Goal: Navigation & Orientation: Understand site structure

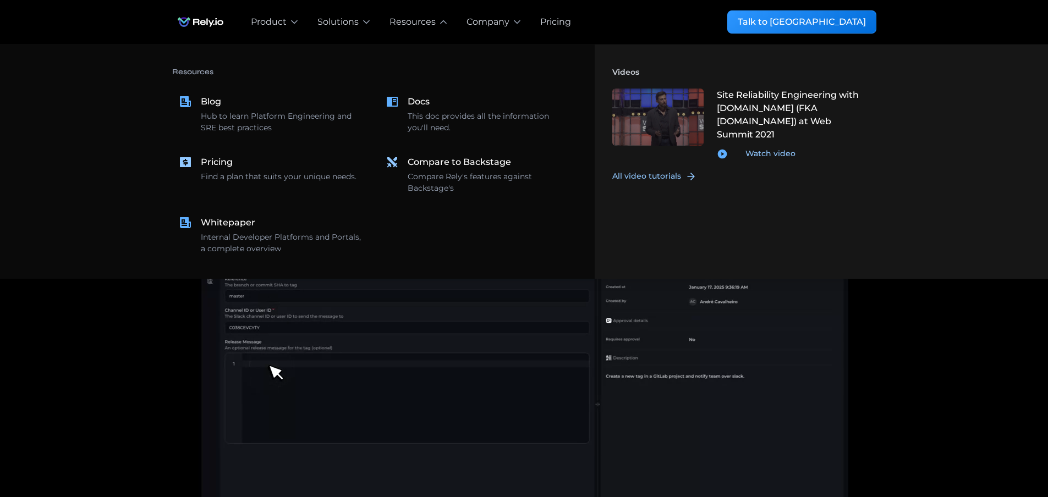
click at [28, 215] on nav "Resources Blog Hub to learn Platform Engineering and SRE best practices Docs Th…" at bounding box center [524, 162] width 1048 height 234
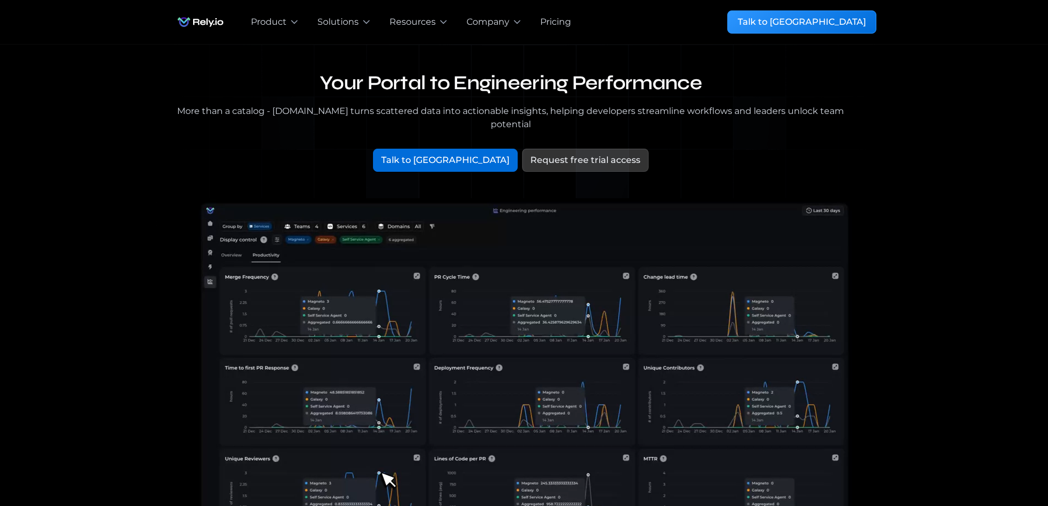
click at [44, 315] on div "Your Portal to Engineering Performance More than a catalog - [DOMAIN_NAME] turn…" at bounding box center [524, 359] width 1013 height 629
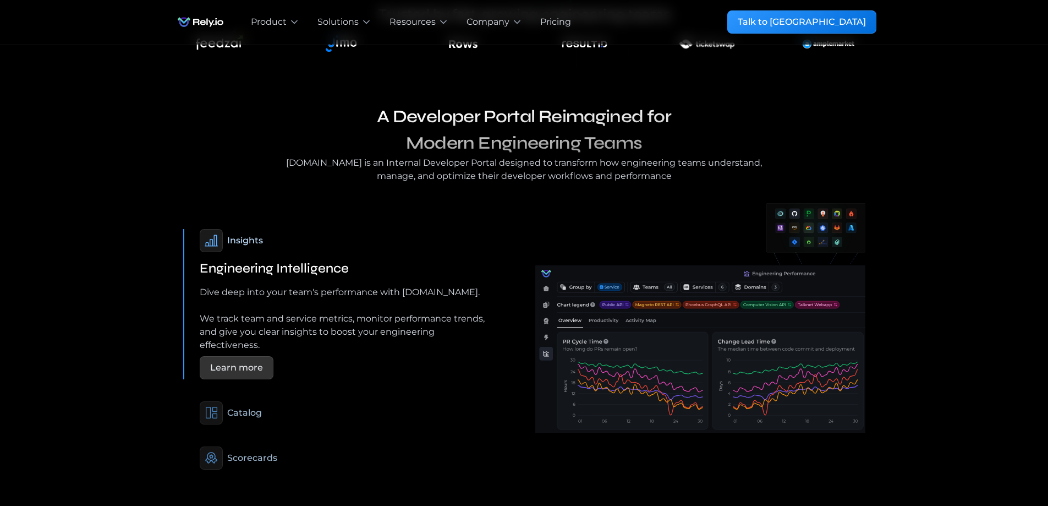
scroll to position [660, 0]
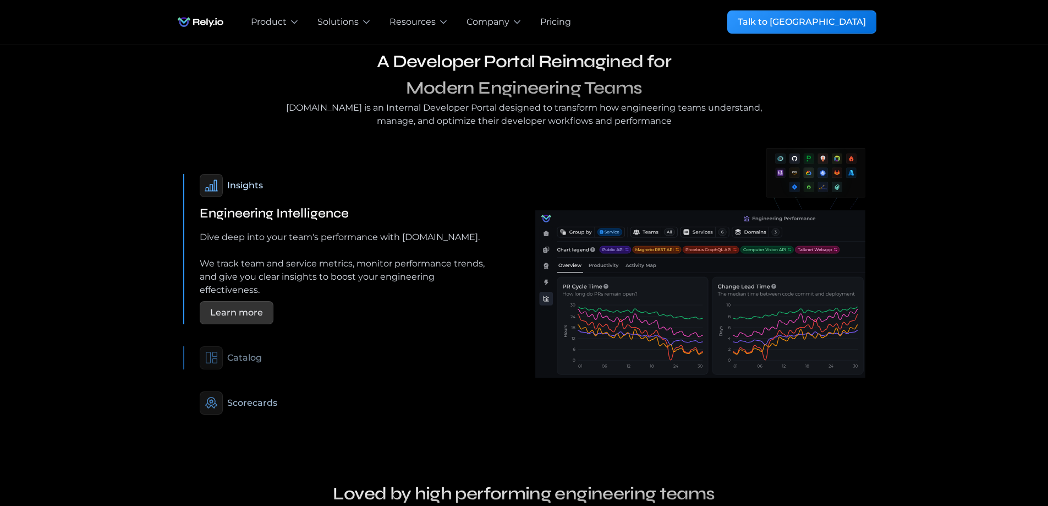
click at [228, 351] on div "Catalog" at bounding box center [244, 357] width 35 height 13
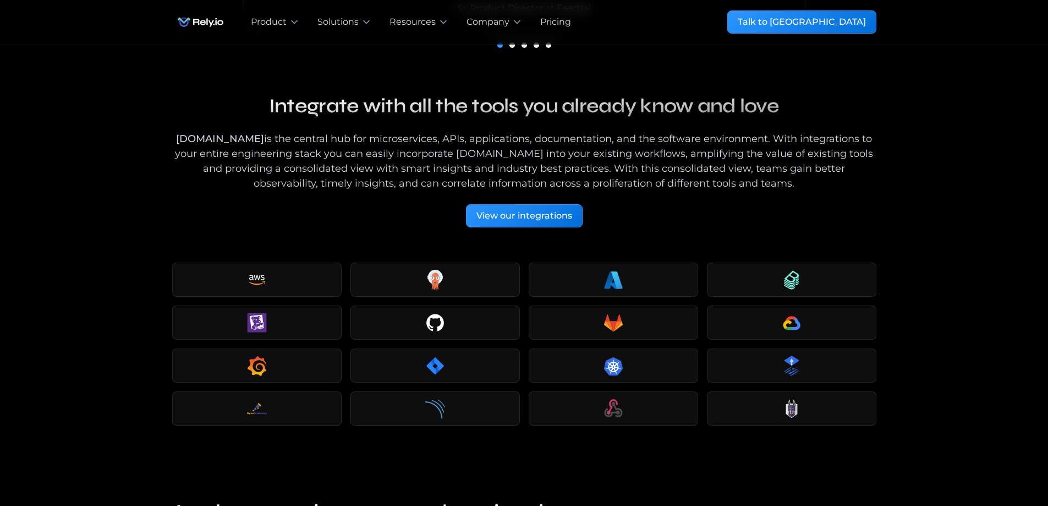
scroll to position [1258, 0]
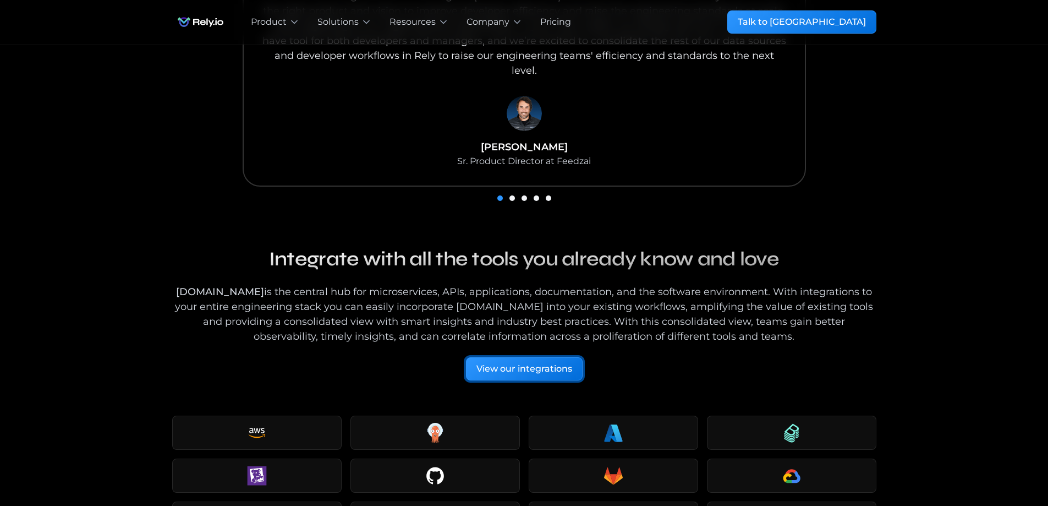
click at [524, 362] on div "View our integrations" at bounding box center [524, 368] width 96 height 13
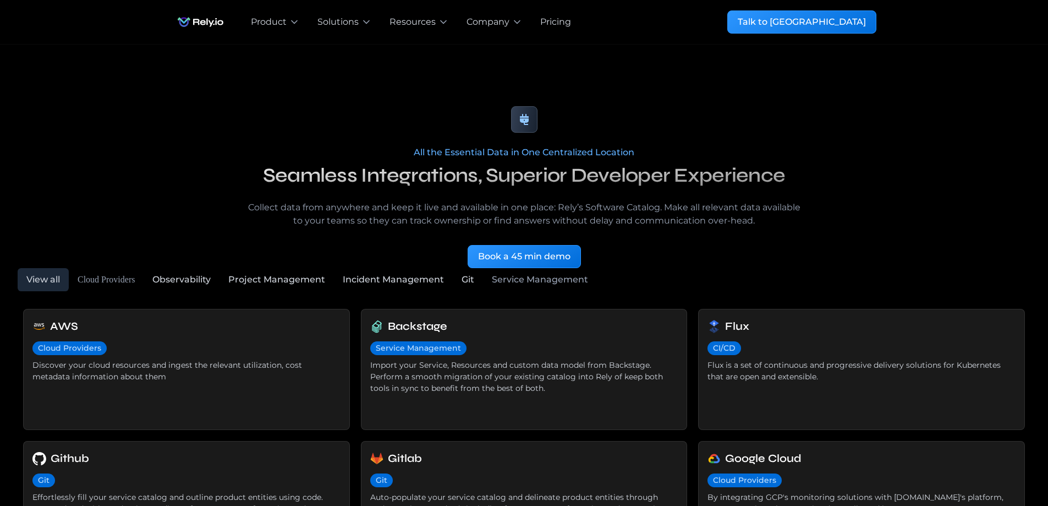
click at [251, 279] on div "Project Management" at bounding box center [276, 279] width 97 height 13
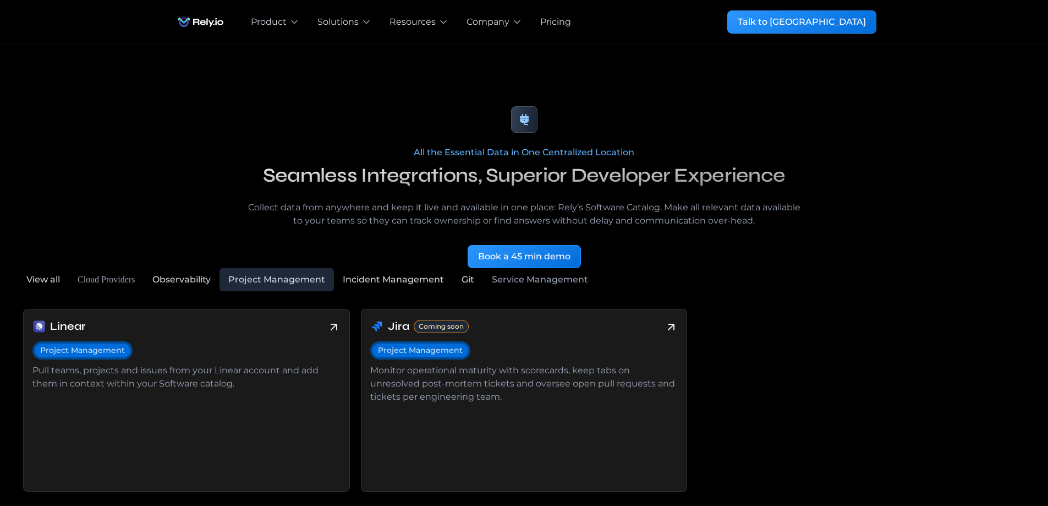
click at [533, 282] on div "Service Management" at bounding box center [540, 279] width 96 height 13
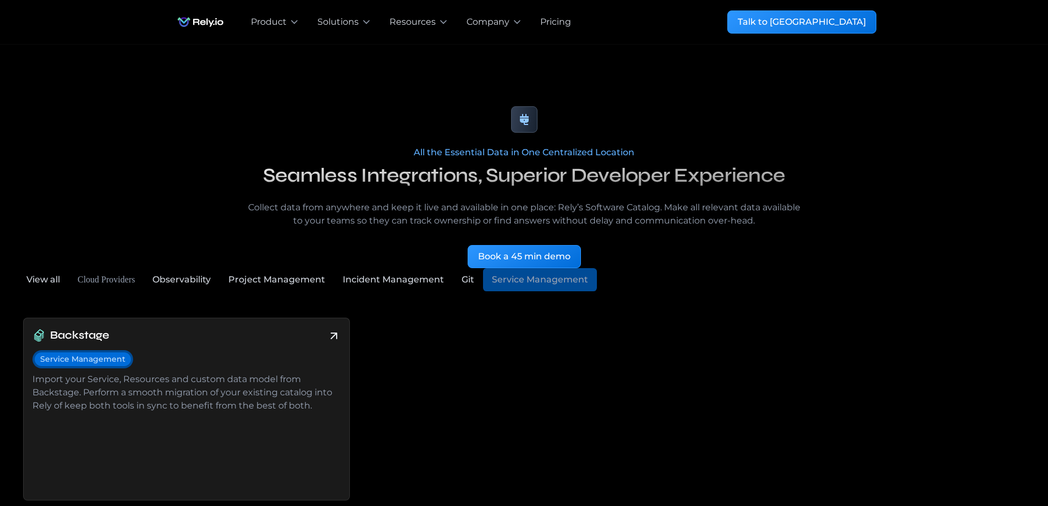
click at [471, 280] on div "Git" at bounding box center [468, 279] width 13 height 13
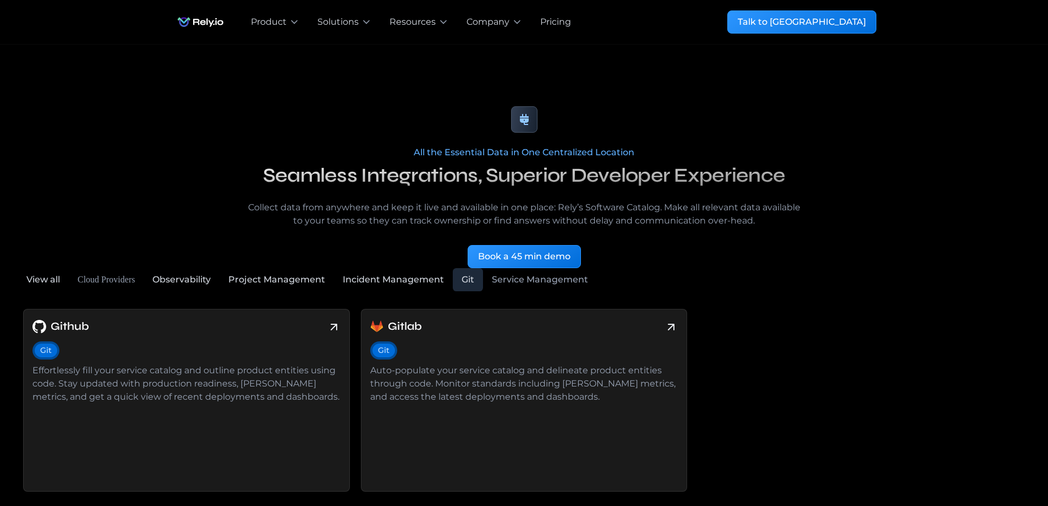
click at [109, 284] on div "Cloud Providers" at bounding box center [106, 279] width 57 height 13
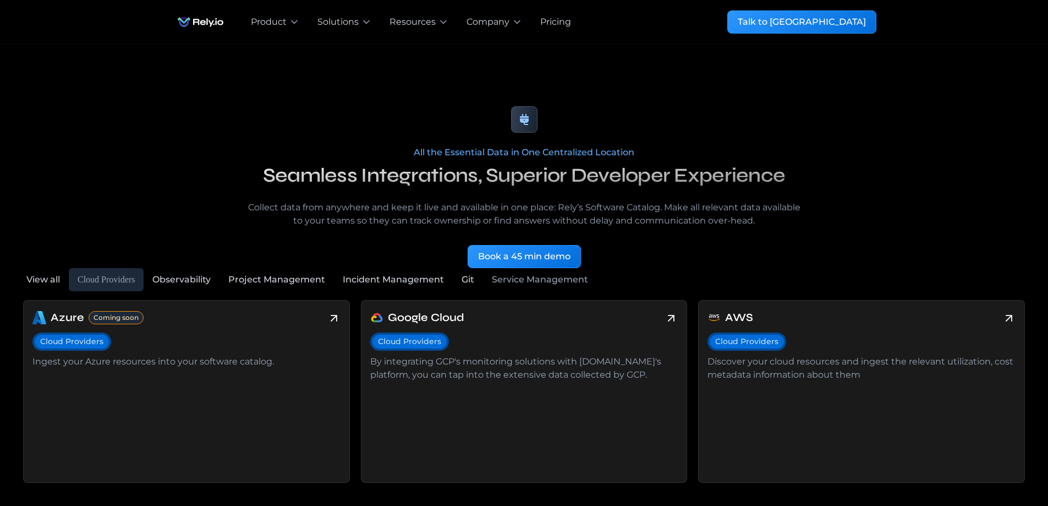
click at [18, 286] on link "View all" at bounding box center [43, 279] width 51 height 23
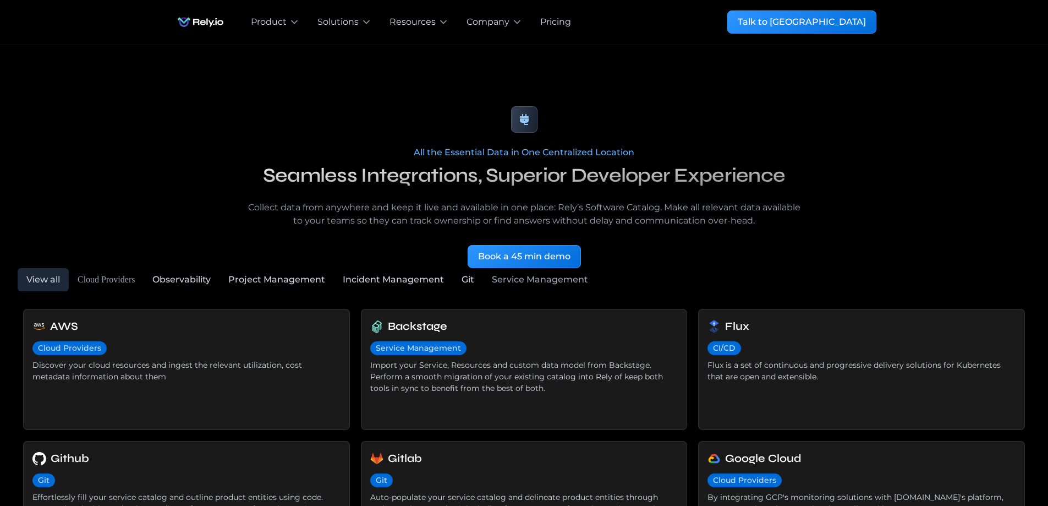
click at [205, 26] on img "home" at bounding box center [200, 22] width 57 height 22
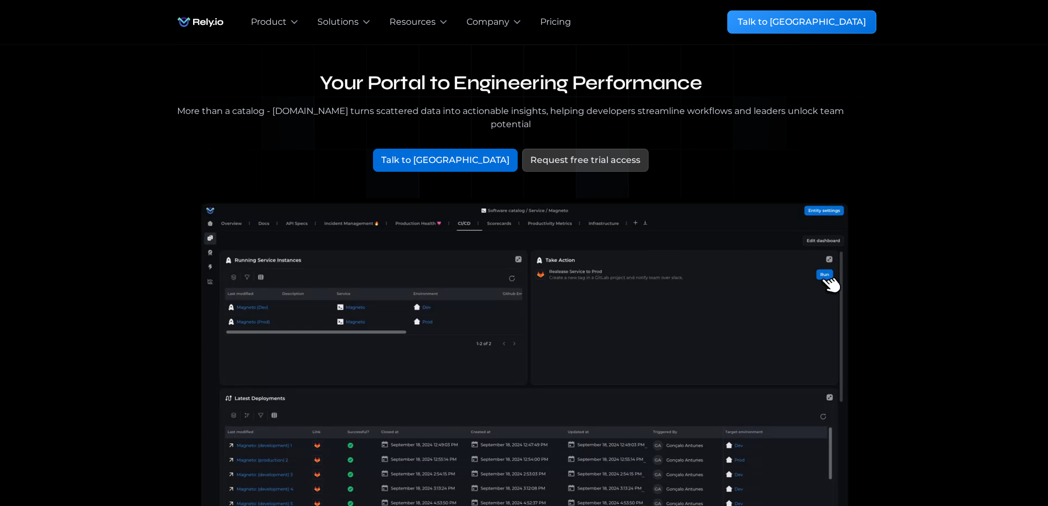
click at [721, 286] on video at bounding box center [524, 390] width 704 height 385
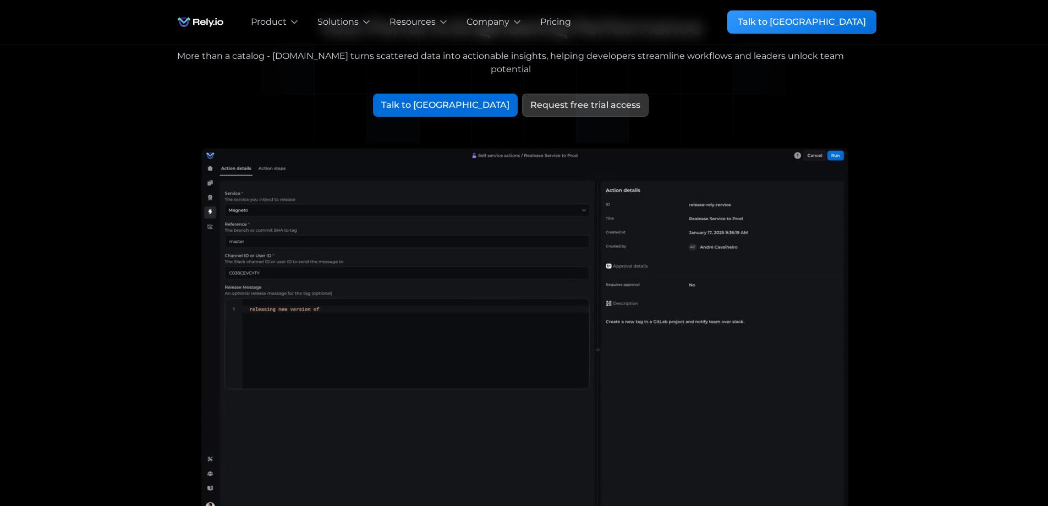
scroll to position [110, 0]
